Goal: Task Accomplishment & Management: Complete application form

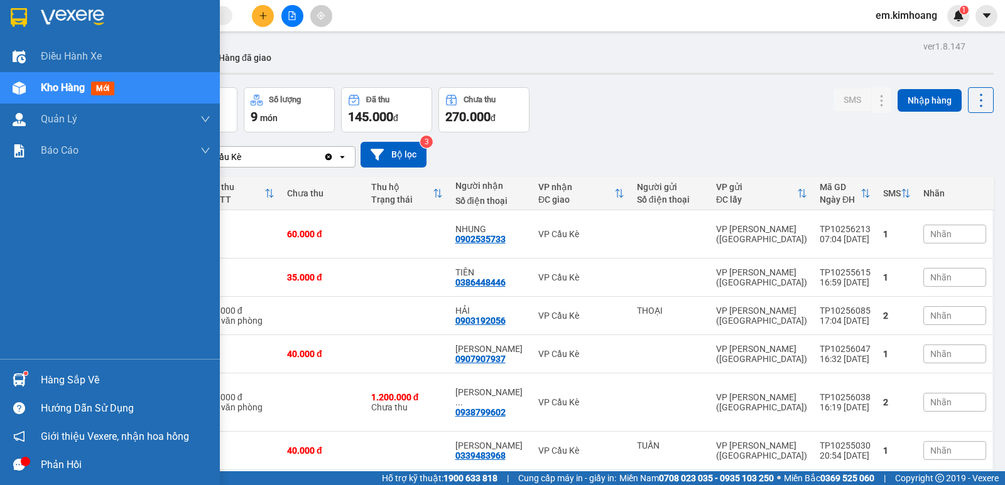
click at [84, 377] on div "Hàng sắp về" at bounding box center [126, 380] width 170 height 19
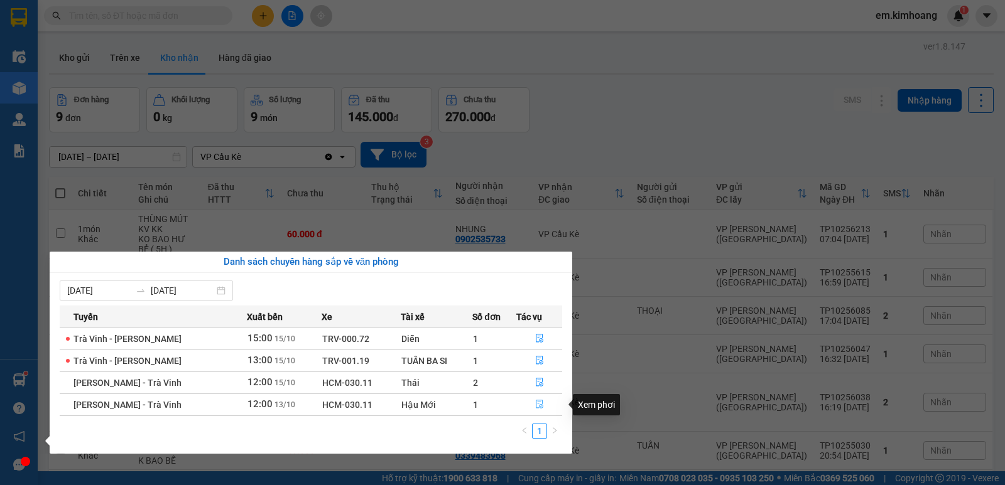
click at [538, 404] on icon "file-done" at bounding box center [539, 404] width 9 height 9
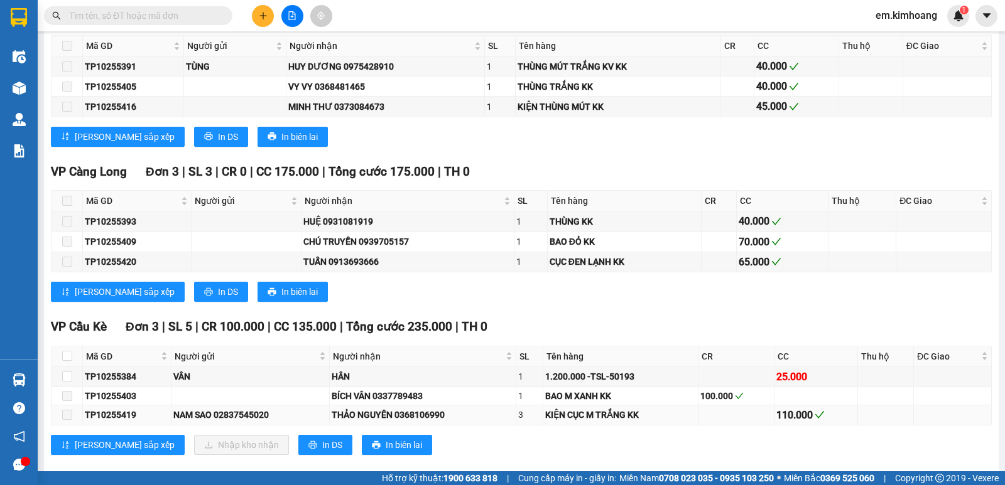
scroll to position [1202, 0]
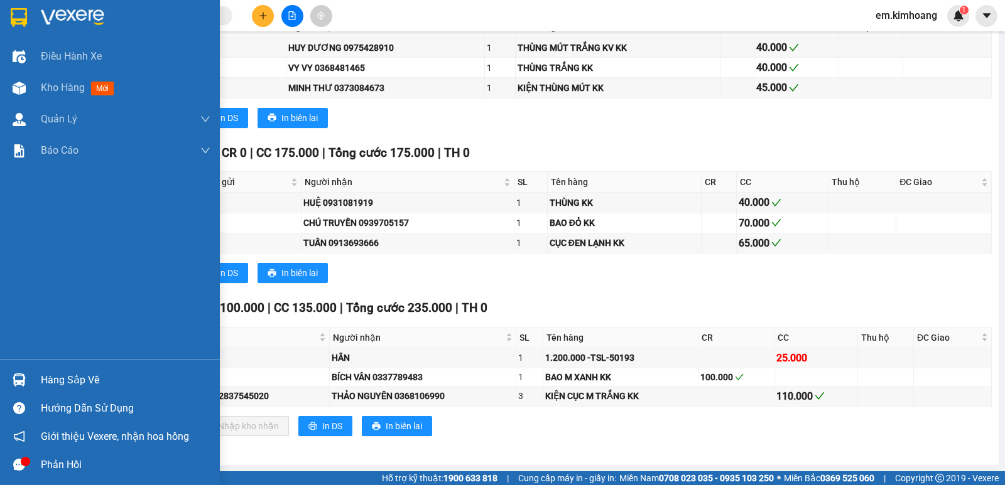
click at [44, 380] on div "Hàng sắp về" at bounding box center [126, 380] width 170 height 19
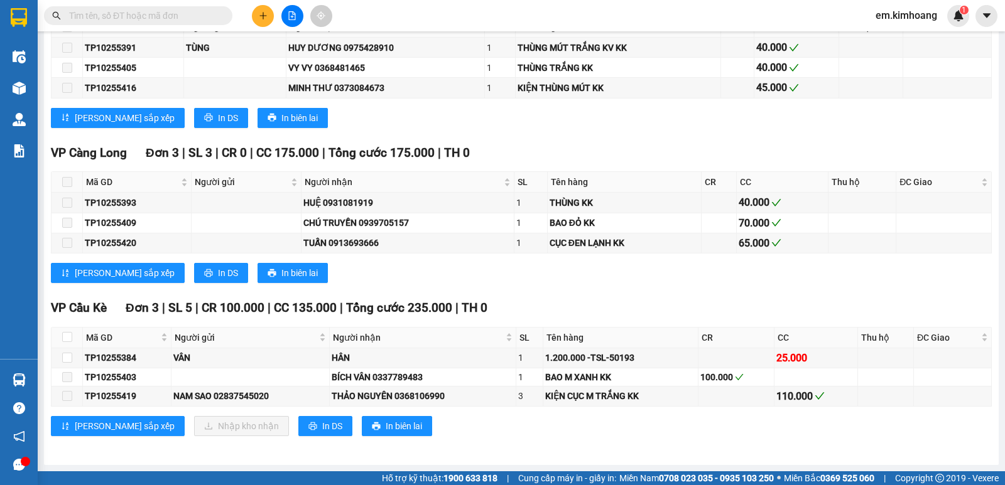
click at [708, 289] on section "Kết quả tìm kiếm ( 0 ) Bộ lọc No Data em.[PERSON_NAME] 1 Điều hành xe Kho hàng …" at bounding box center [502, 242] width 1005 height 485
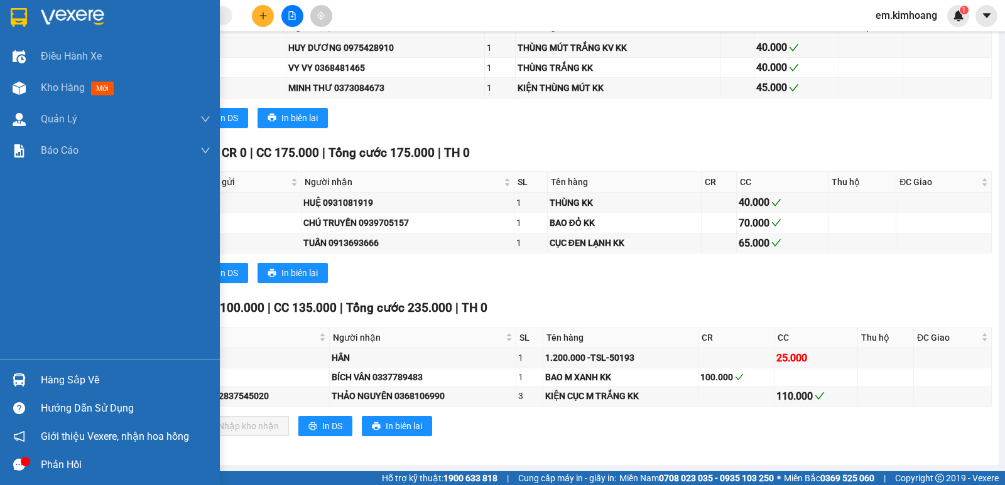
click at [48, 369] on div "Hàng sắp về" at bounding box center [110, 380] width 220 height 28
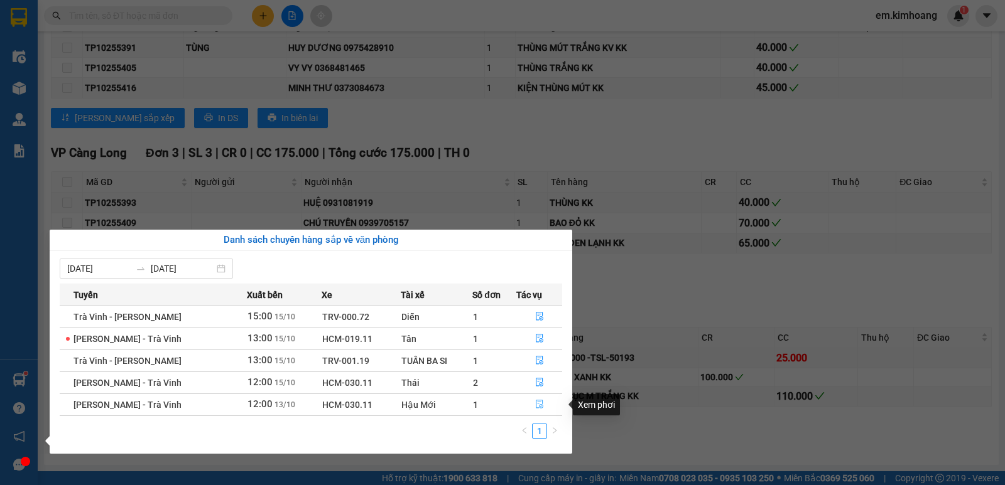
click at [544, 396] on button "button" at bounding box center [539, 405] width 45 height 20
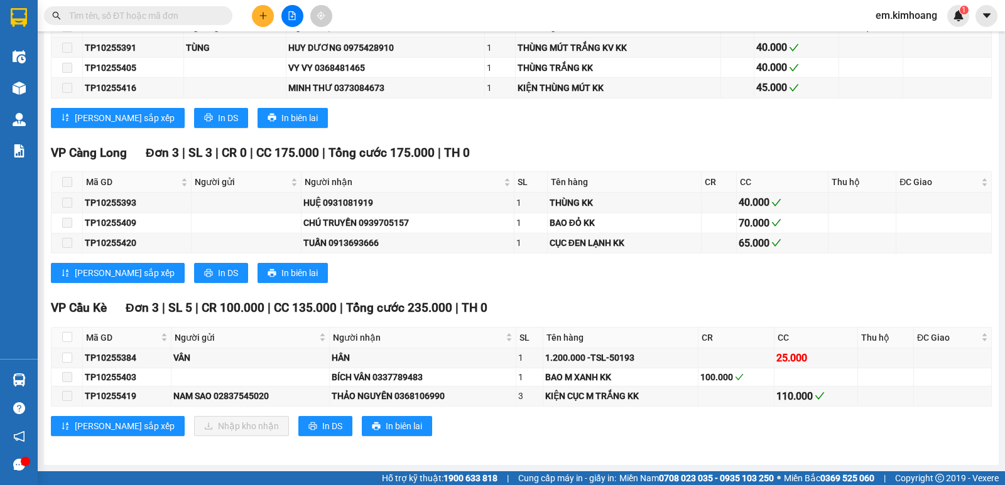
click at [876, 271] on div "[PERSON_NAME] sắp xếp In DS In biên lai" at bounding box center [521, 273] width 940 height 20
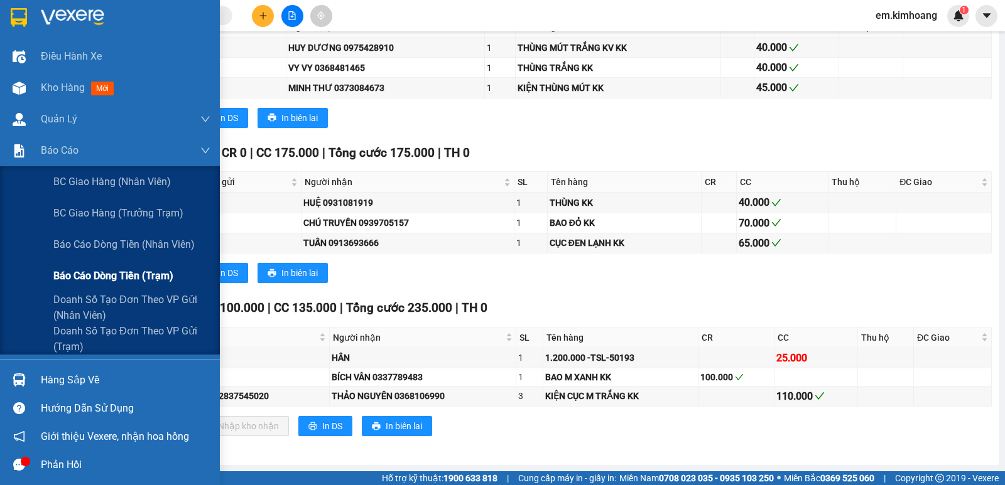
click at [82, 274] on span "Báo cáo dòng tiền (trạm)" at bounding box center [113, 276] width 120 height 16
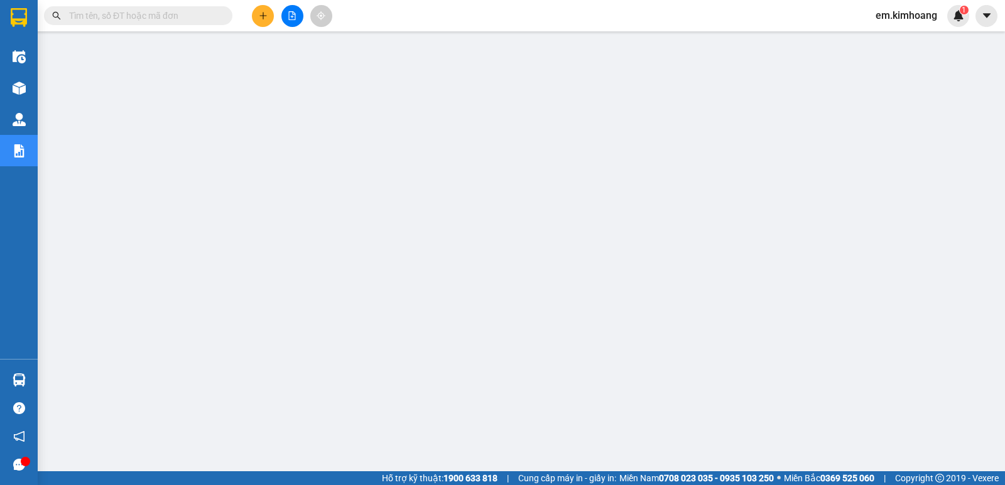
scroll to position [137, 0]
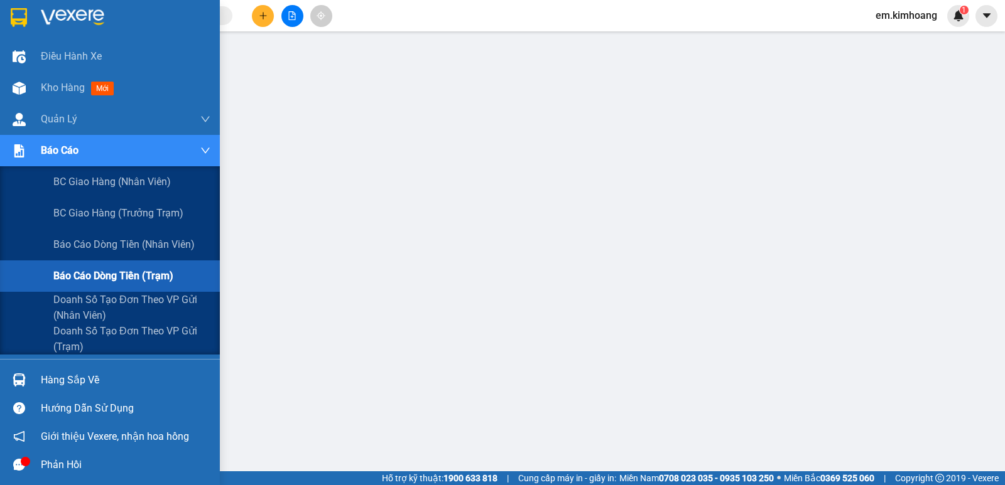
drag, startPoint x: 136, startPoint y: 269, endPoint x: 183, endPoint y: 237, distance: 57.5
click at [138, 269] on span "Báo cáo dòng tiền (trạm)" at bounding box center [113, 276] width 120 height 16
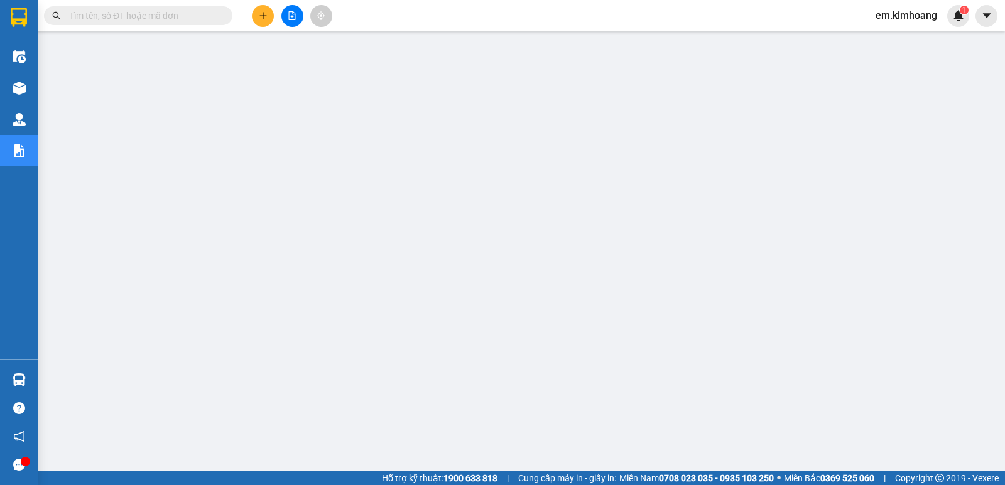
scroll to position [0, 0]
click at [262, 12] on icon "plus" at bounding box center [263, 15] width 9 height 9
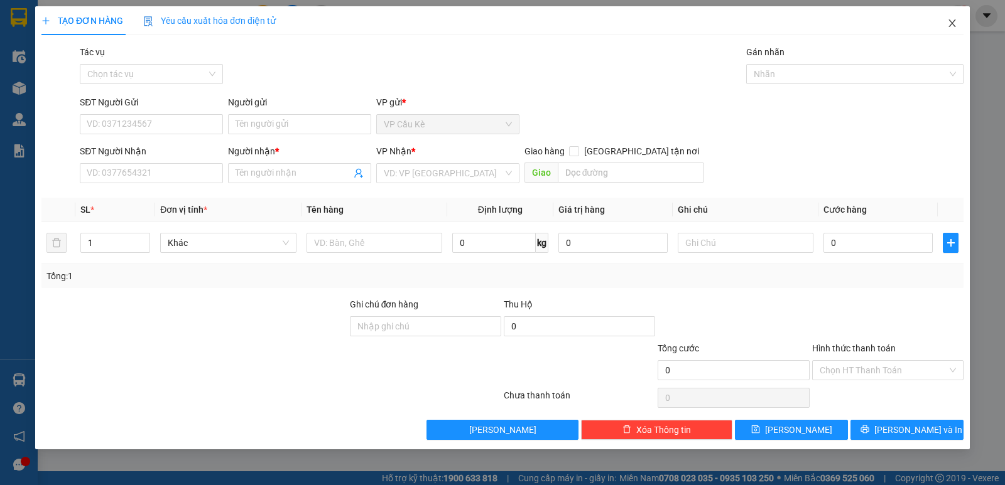
click at [954, 23] on icon "close" at bounding box center [952, 23] width 10 height 10
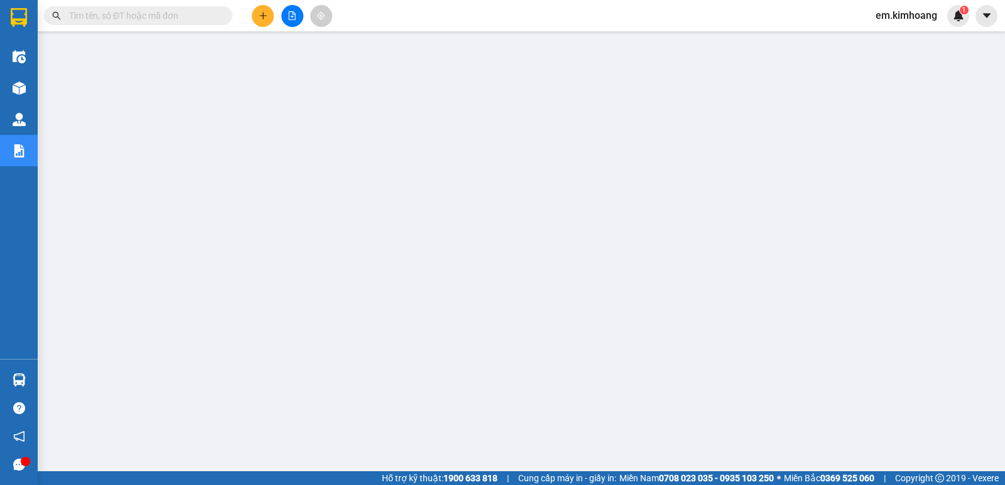
click at [162, 14] on input "text" at bounding box center [143, 16] width 148 height 14
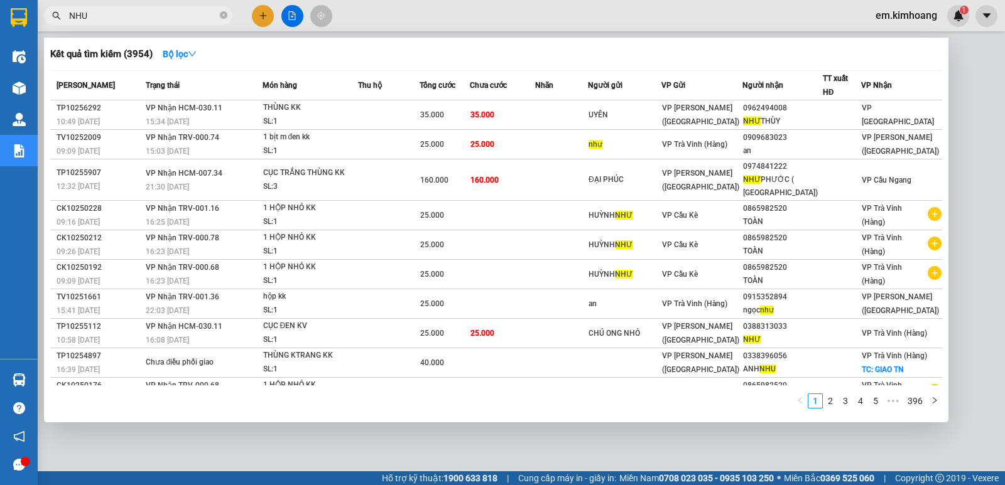
type input "NHU"
click at [118, 5] on div at bounding box center [502, 242] width 1005 height 485
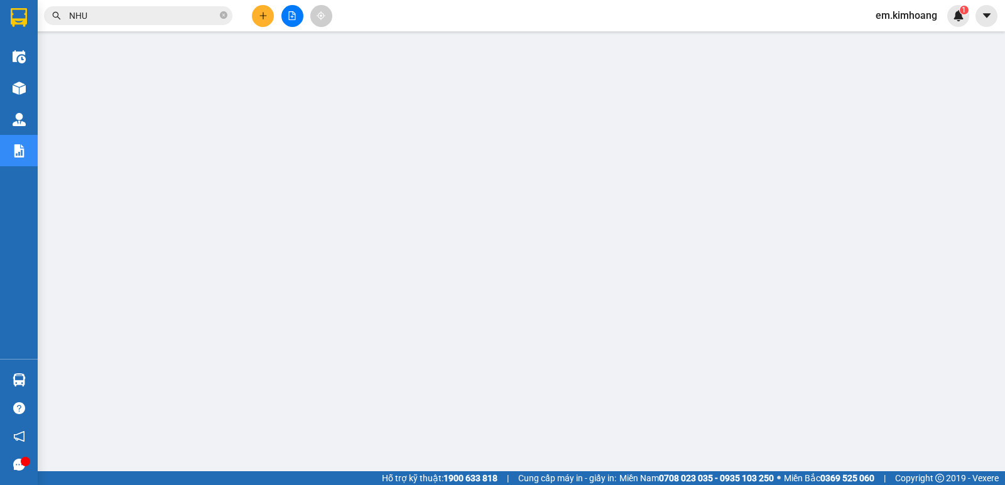
click at [115, 16] on input "NHU" at bounding box center [143, 16] width 148 height 14
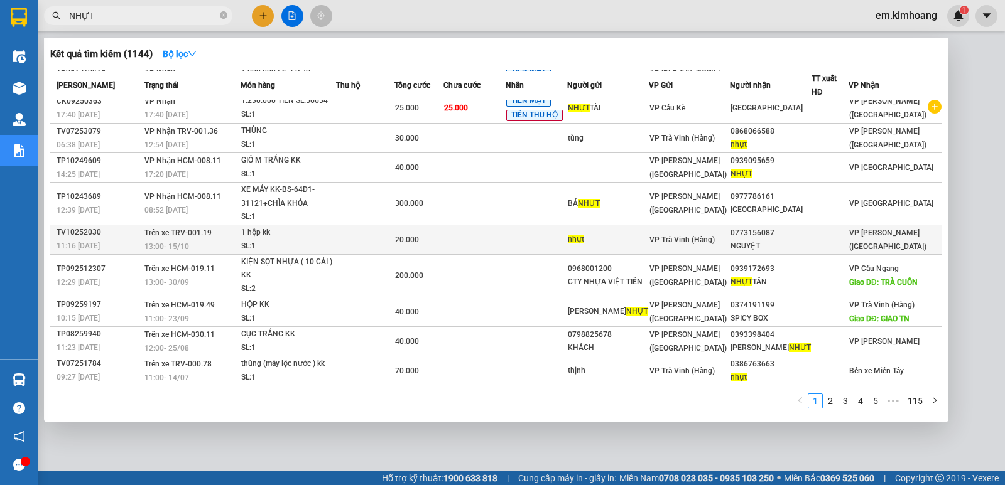
scroll to position [39, 0]
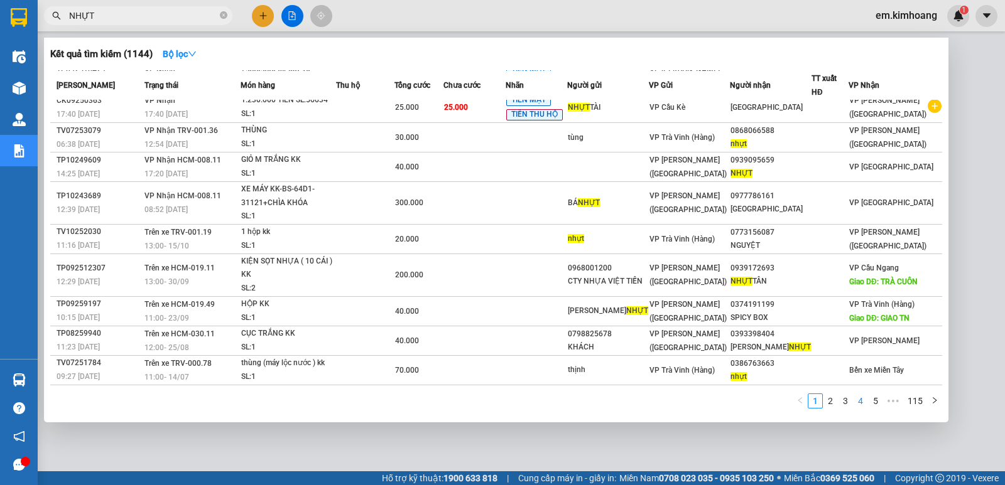
type input "NHỰT"
click at [854, 404] on link "4" at bounding box center [860, 401] width 14 height 14
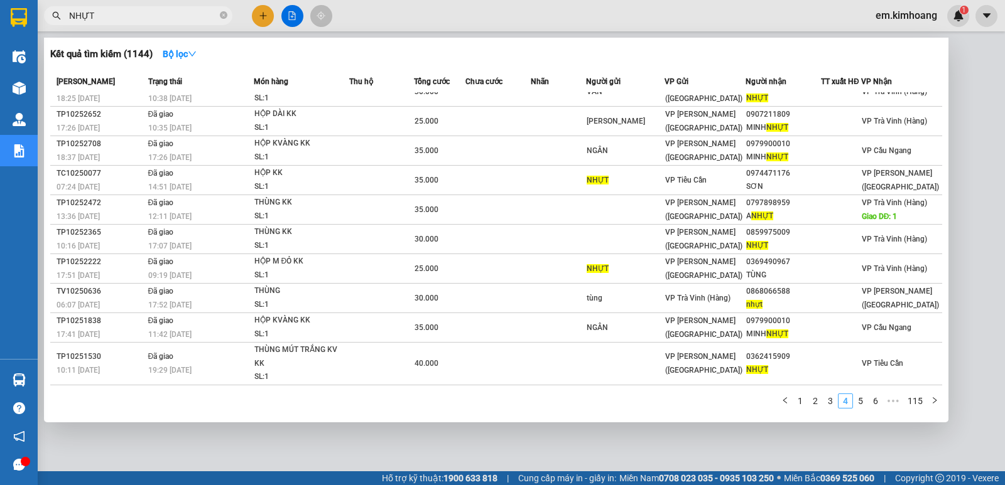
scroll to position [16, 0]
click at [864, 399] on link "5" at bounding box center [860, 401] width 14 height 14
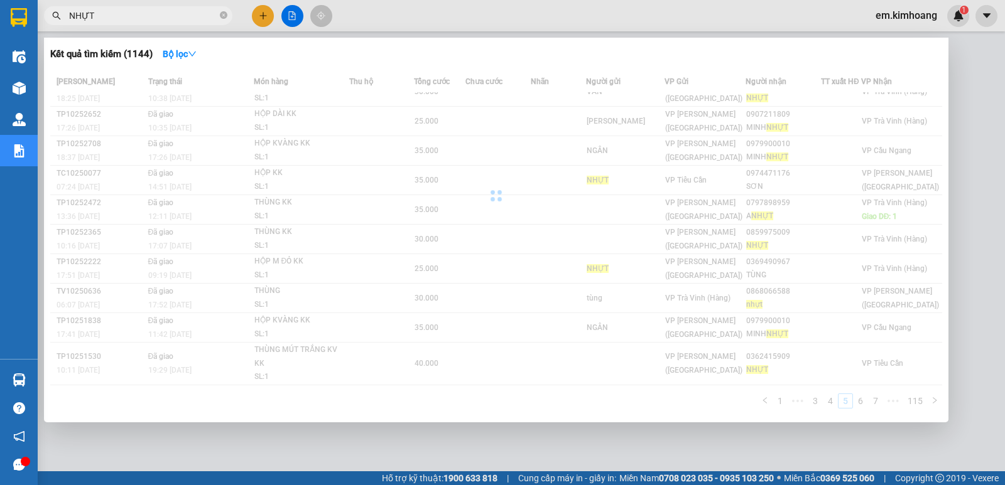
scroll to position [3, 0]
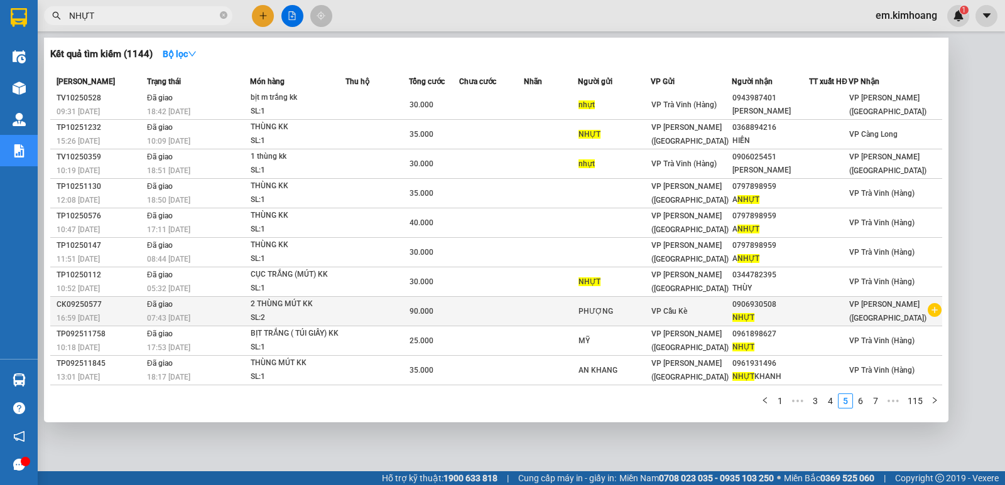
click at [928, 313] on icon "plus-circle" at bounding box center [934, 310] width 14 height 14
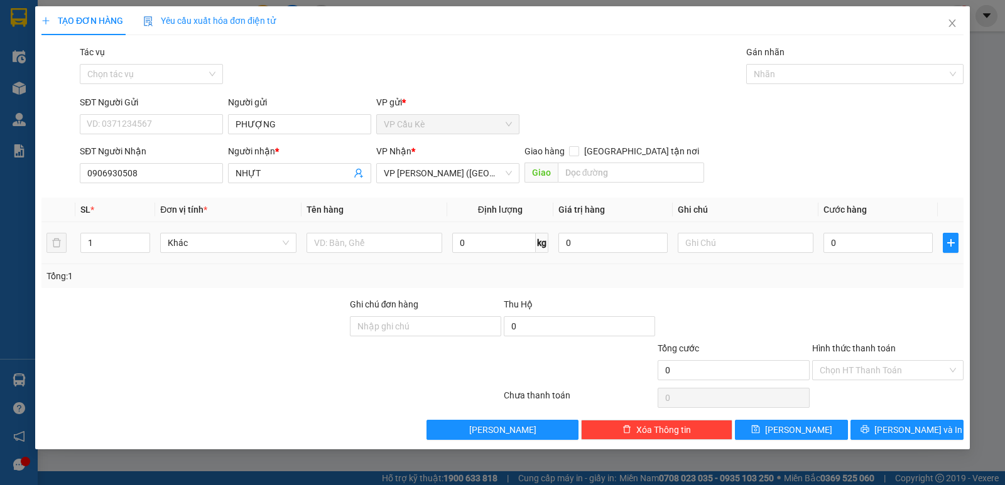
click at [362, 232] on div at bounding box center [374, 242] width 136 height 25
click at [330, 242] on input "text" at bounding box center [374, 243] width 136 height 20
type input "1 THÙNG MÚT KK"
click at [870, 237] on input "0" at bounding box center [877, 243] width 109 height 20
type input "4"
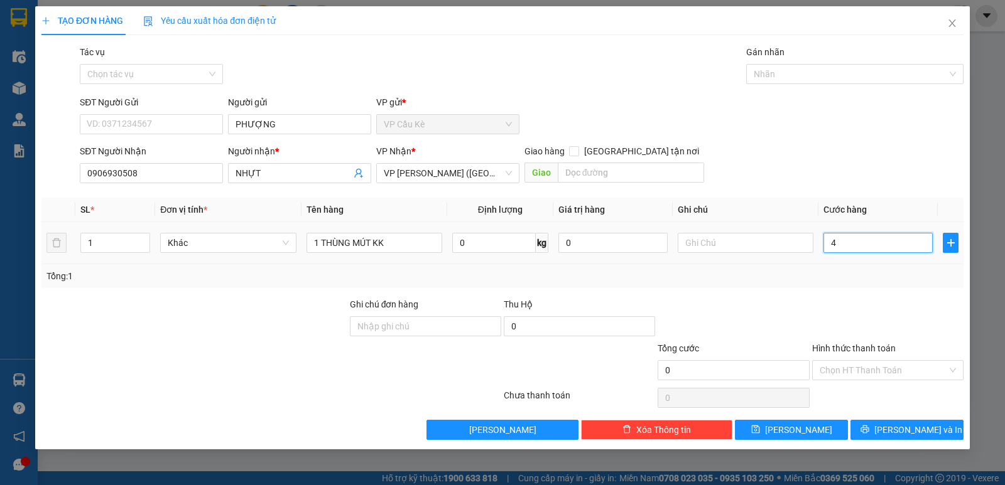
type input "4"
type input "40"
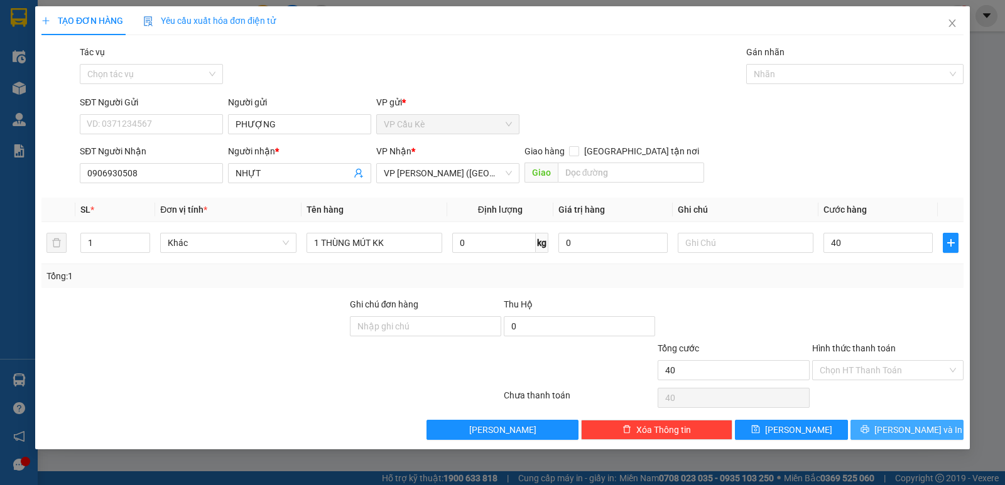
type input "40.000"
drag, startPoint x: 875, startPoint y: 431, endPoint x: 865, endPoint y: 422, distance: 13.3
click at [875, 432] on button "[PERSON_NAME] và In" at bounding box center [906, 430] width 113 height 20
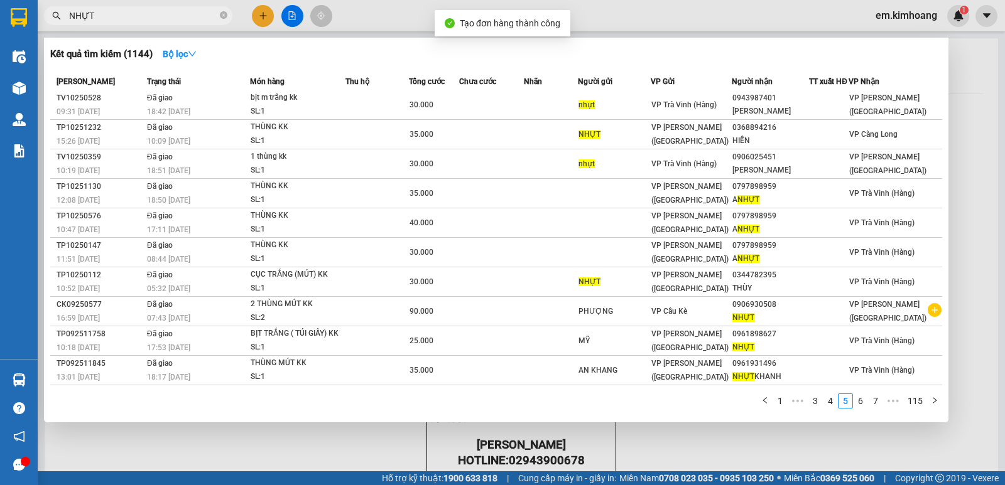
click at [694, 436] on div at bounding box center [502, 242] width 1005 height 485
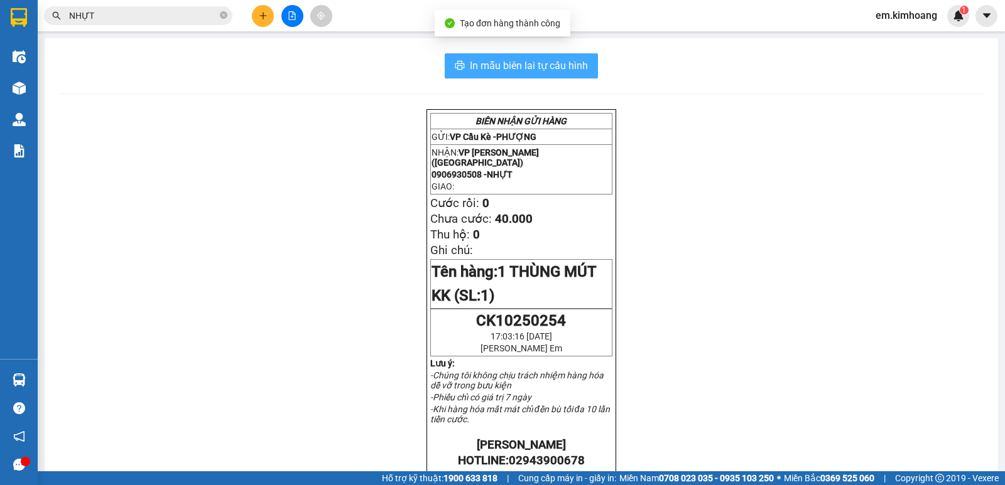
click at [501, 73] on span "In mẫu biên lai tự cấu hình" at bounding box center [529, 66] width 118 height 16
